Goal: Task Accomplishment & Management: Use online tool/utility

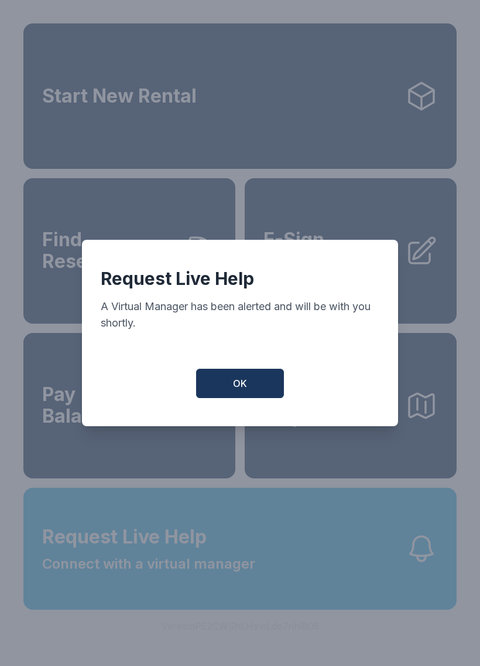
click at [250, 388] on button "OK" at bounding box center [240, 383] width 88 height 29
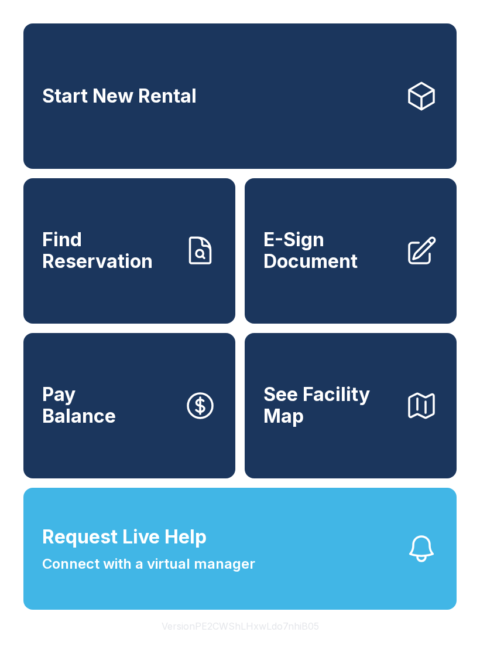
click at [337, 258] on span "E-Sign Document" at bounding box center [330, 250] width 132 height 43
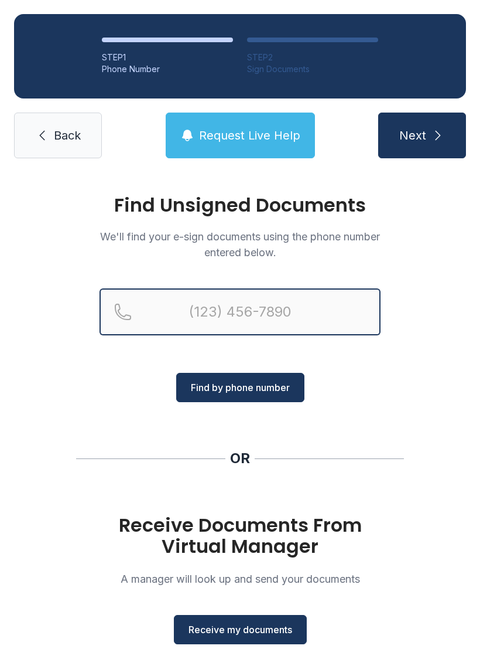
click at [237, 301] on input "Reservation phone number" at bounding box center [240, 311] width 281 height 47
type input "[PHONE_NUMBER]"
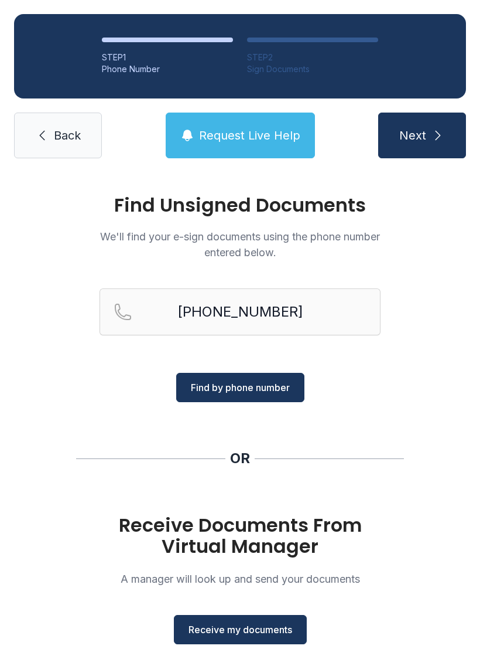
click at [277, 391] on span "Find by phone number" at bounding box center [240, 387] width 99 height 14
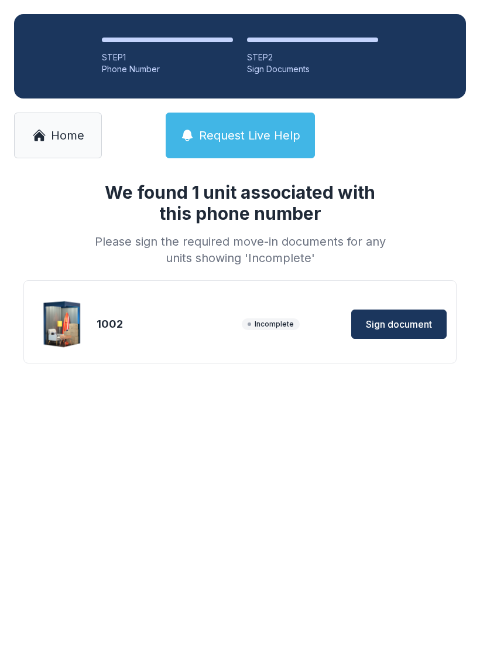
click at [275, 385] on div "We found 1 unit associated with this phone number Please sign the required move…" at bounding box center [240, 291] width 480 height 238
click at [409, 322] on span "Sign document" at bounding box center [399, 324] width 66 height 14
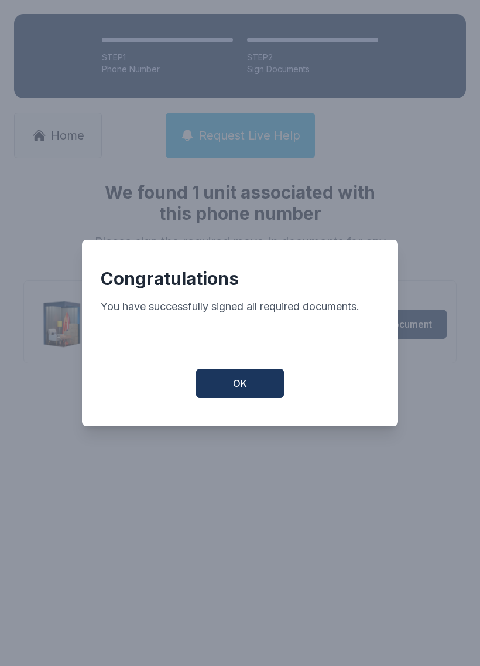
click at [253, 390] on button "OK" at bounding box center [240, 383] width 88 height 29
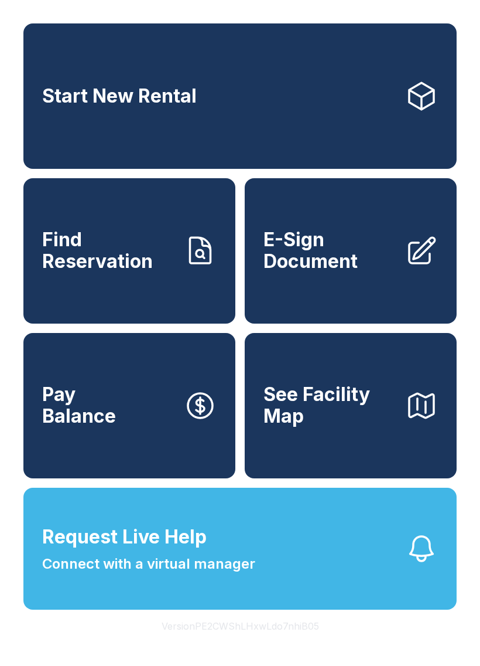
click at [421, 422] on icon "button" at bounding box center [421, 405] width 33 height 33
